Goal: Task Accomplishment & Management: Manage account settings

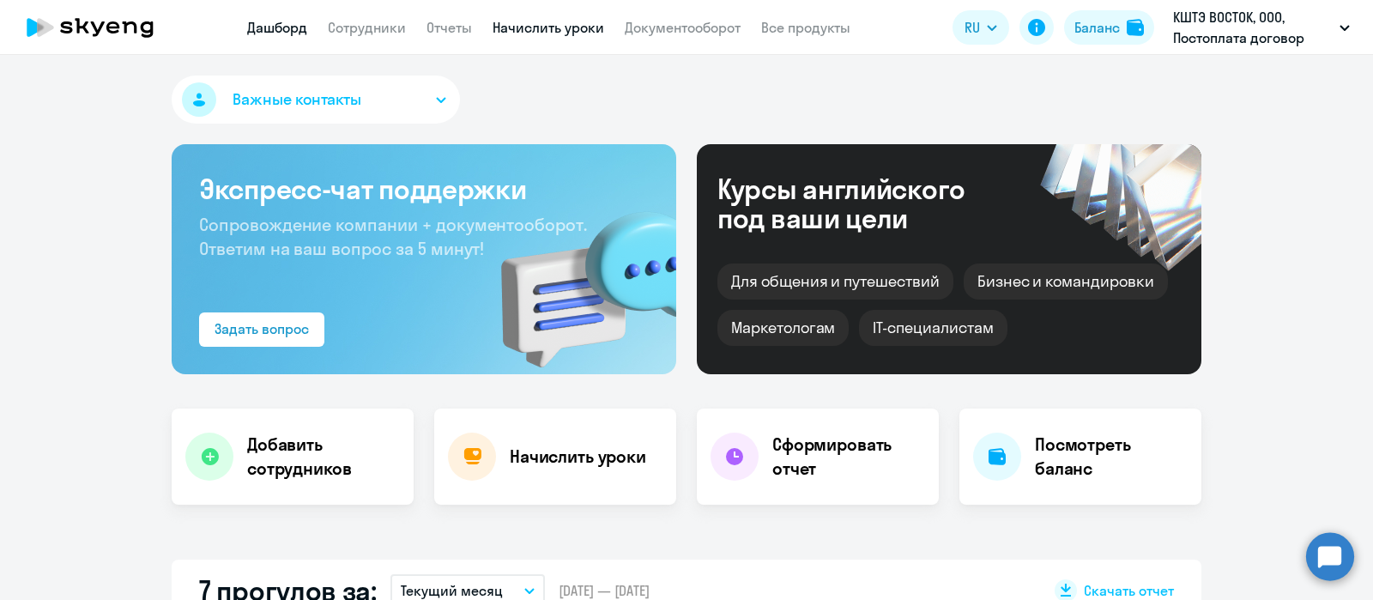
click at [560, 29] on link "Начислить уроки" at bounding box center [548, 27] width 112 height 17
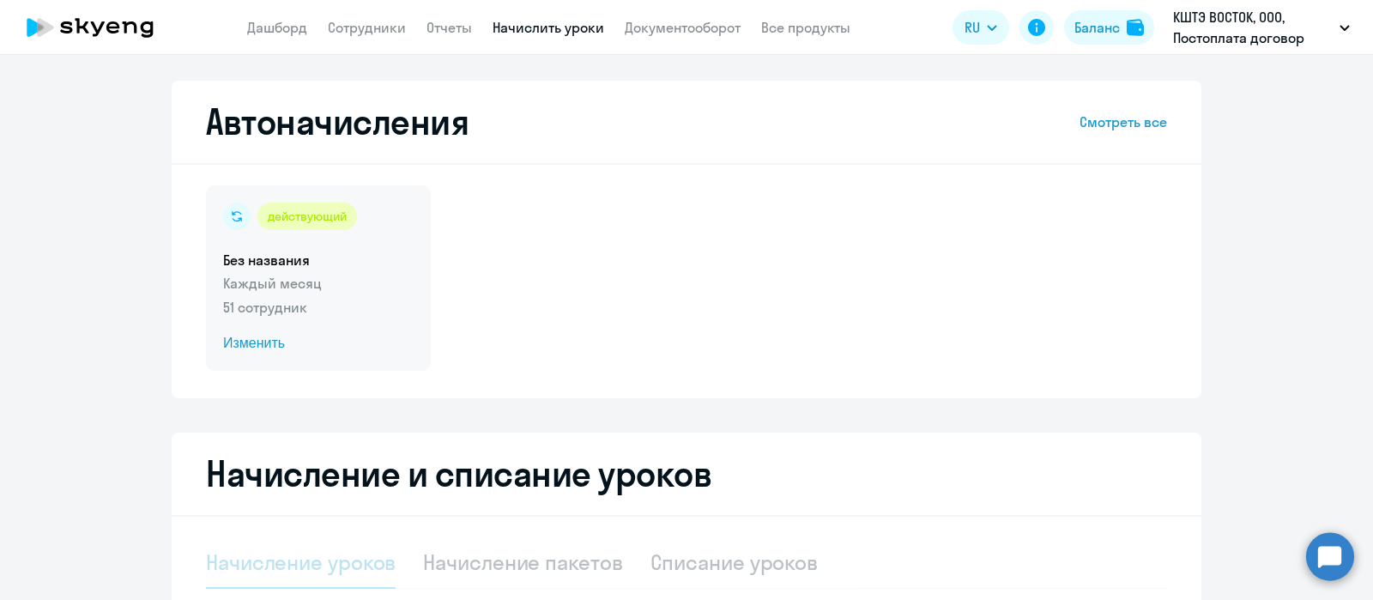
select select "10"
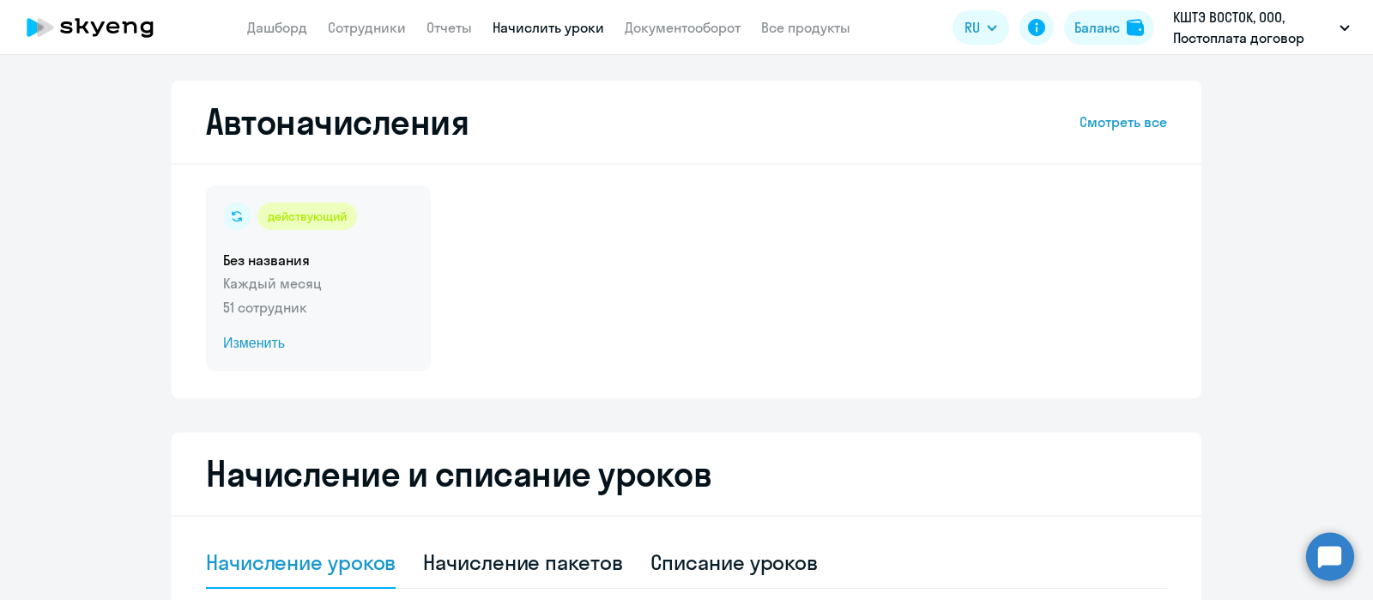
click at [326, 300] on p "51 сотрудник" at bounding box center [318, 307] width 190 height 21
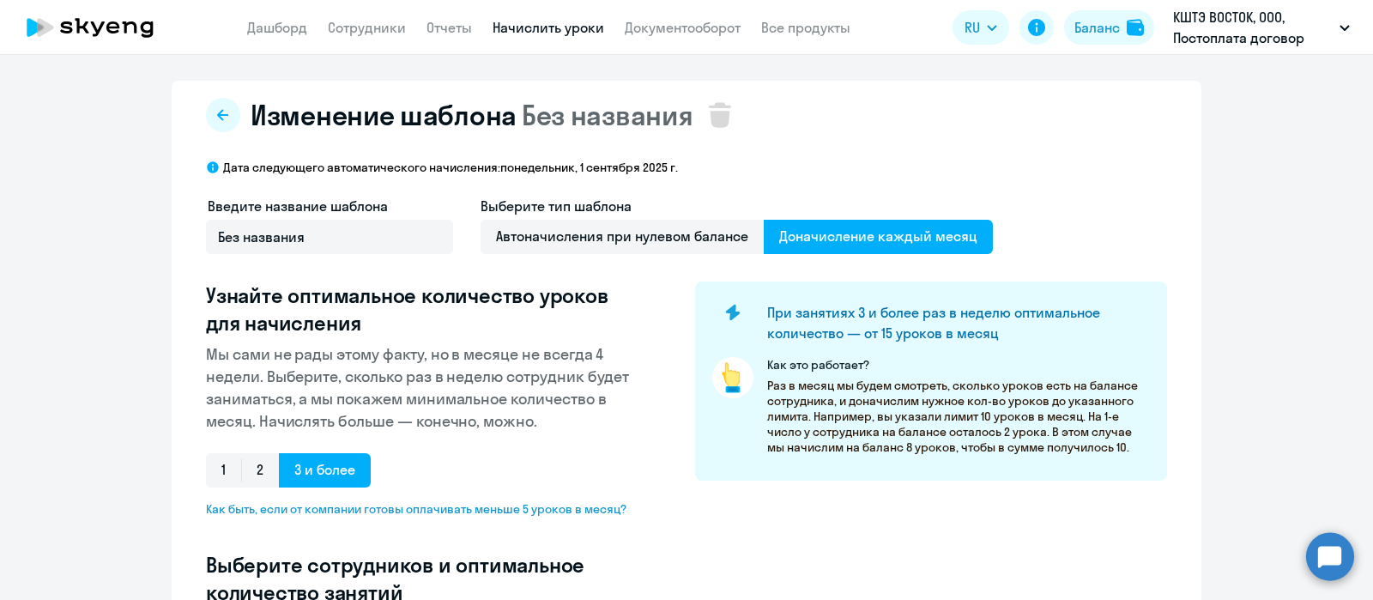
select select "10"
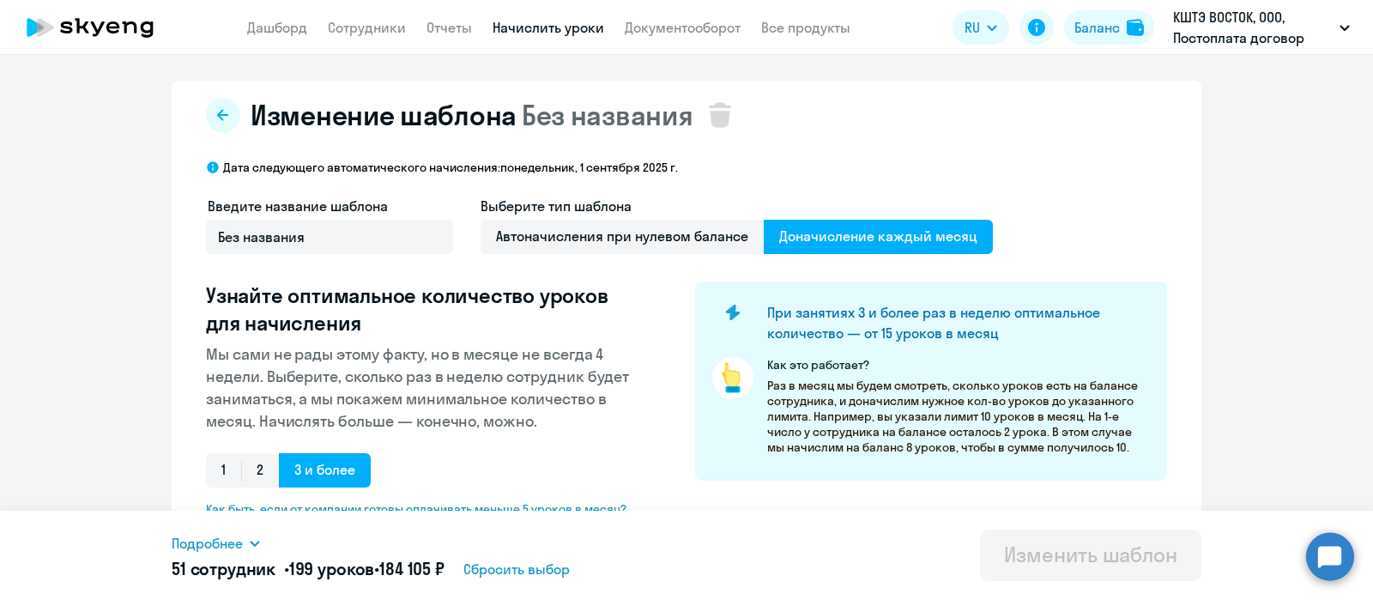
scroll to position [441, 0]
